Goal: Task Accomplishment & Management: Use online tool/utility

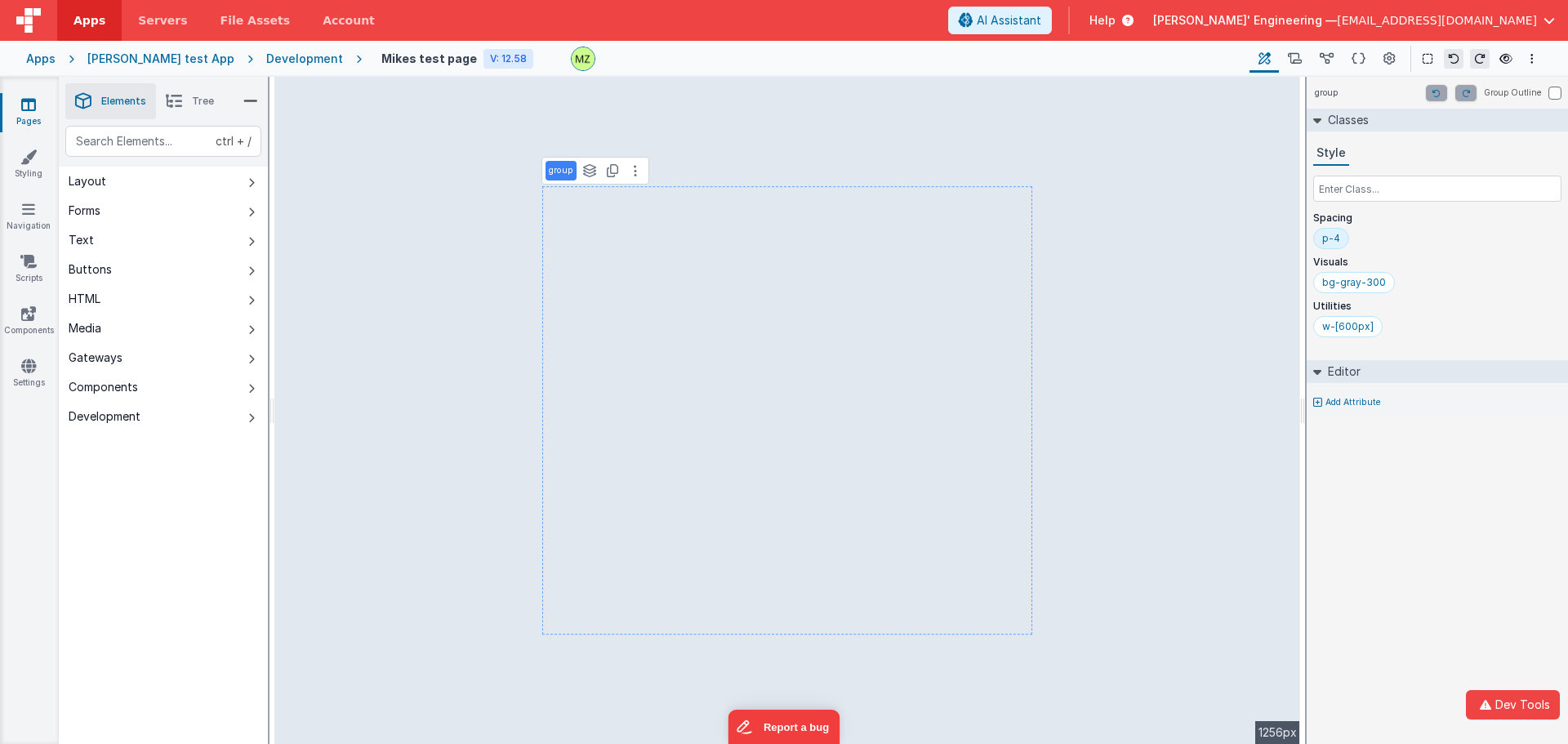
select select "email"
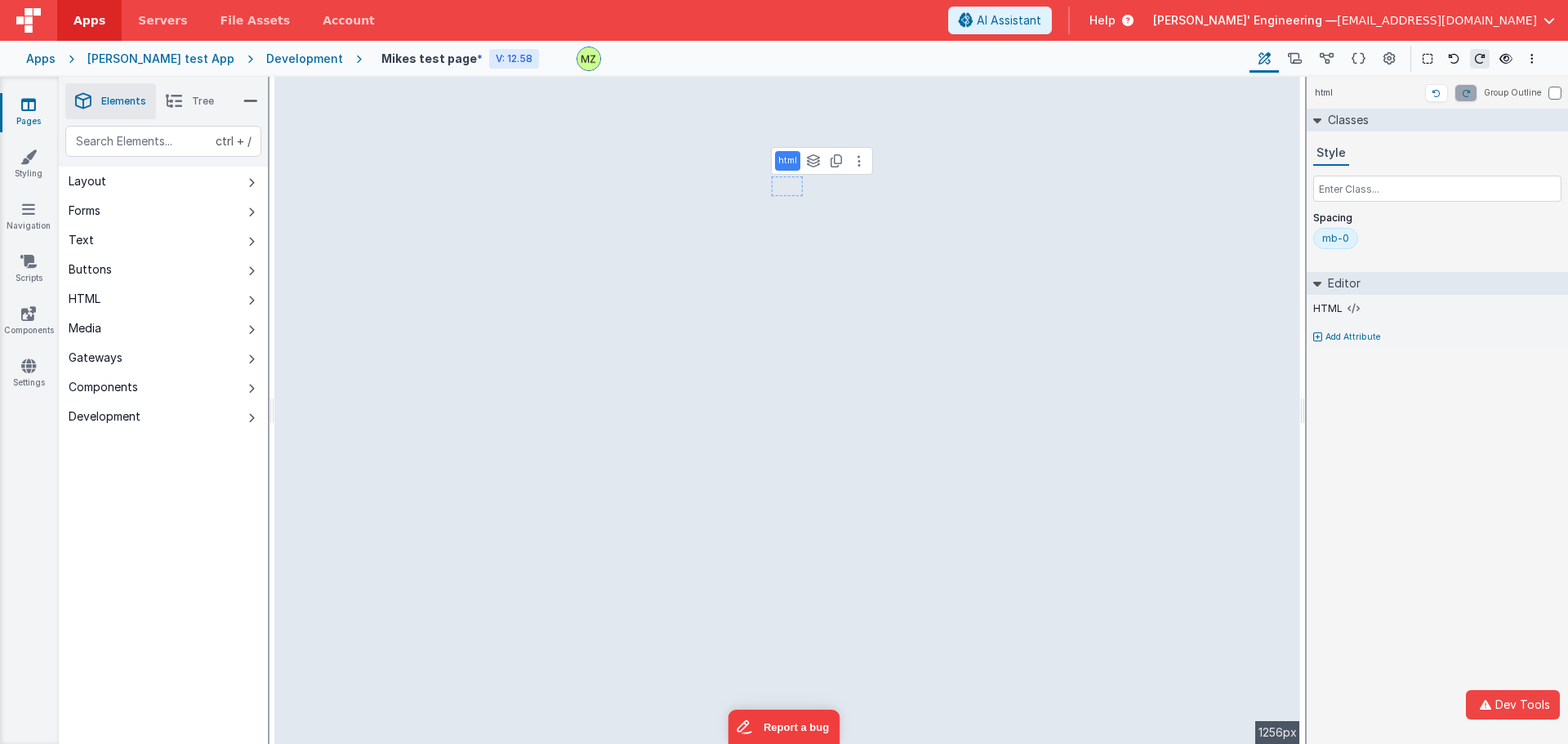
click at [1286, 459] on div "html Group Outline Classes Style Spacing mb-0 Editor HTML Add Attribute DEV: Fo…" at bounding box center [1438, 410] width 262 height 667
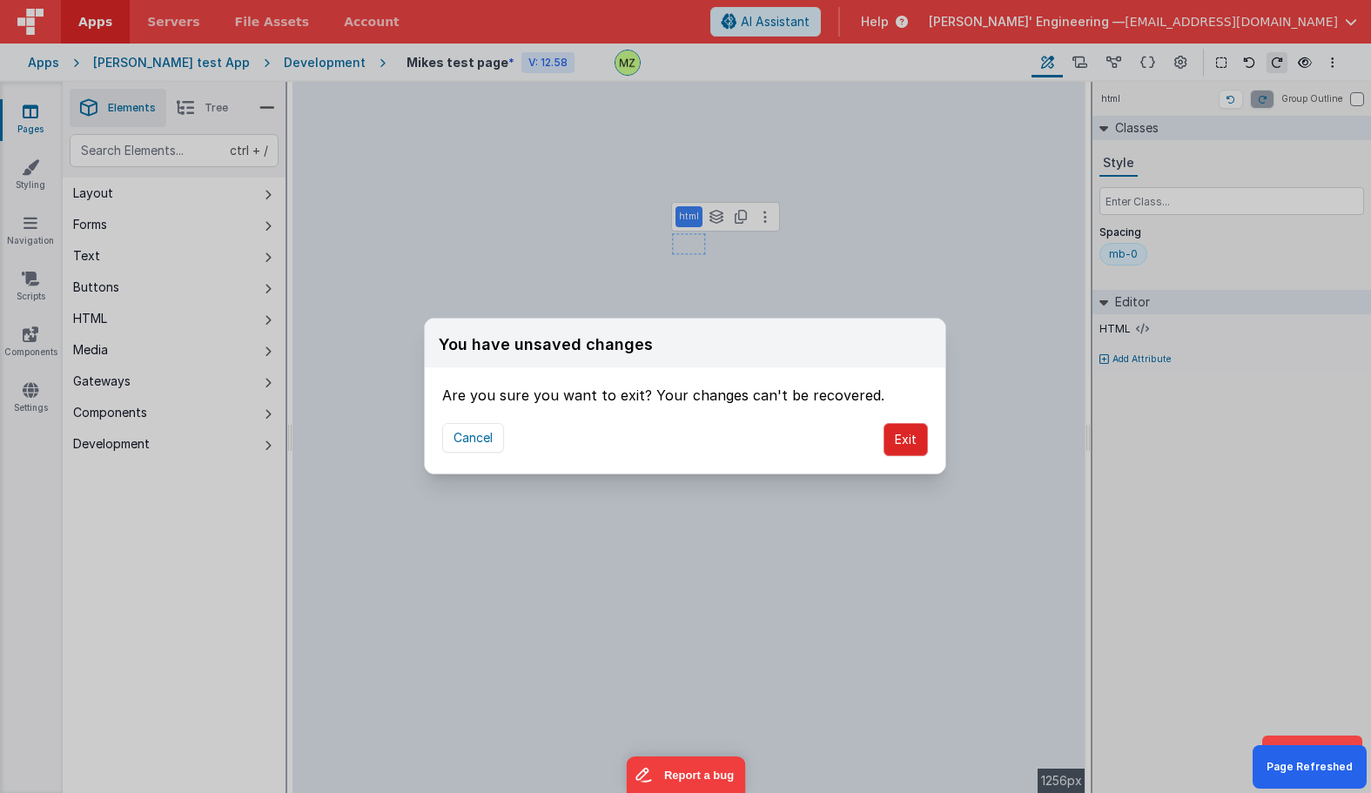
click at [916, 426] on button "Exit" at bounding box center [906, 439] width 44 height 33
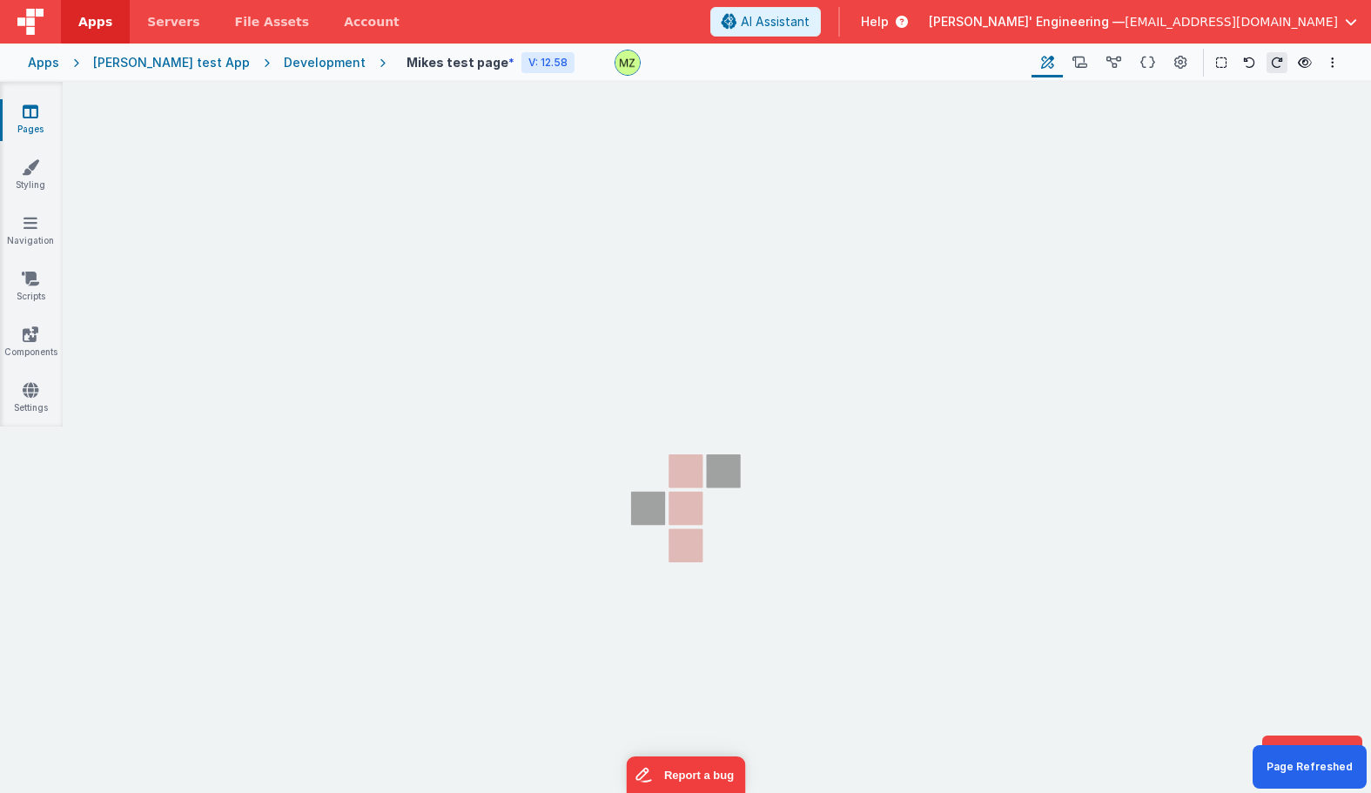
click at [912, 430] on section "Pages Styling Navigation Scripts Components Settings" at bounding box center [685, 453] width 1371 height 742
